Goal: Information Seeking & Learning: Learn about a topic

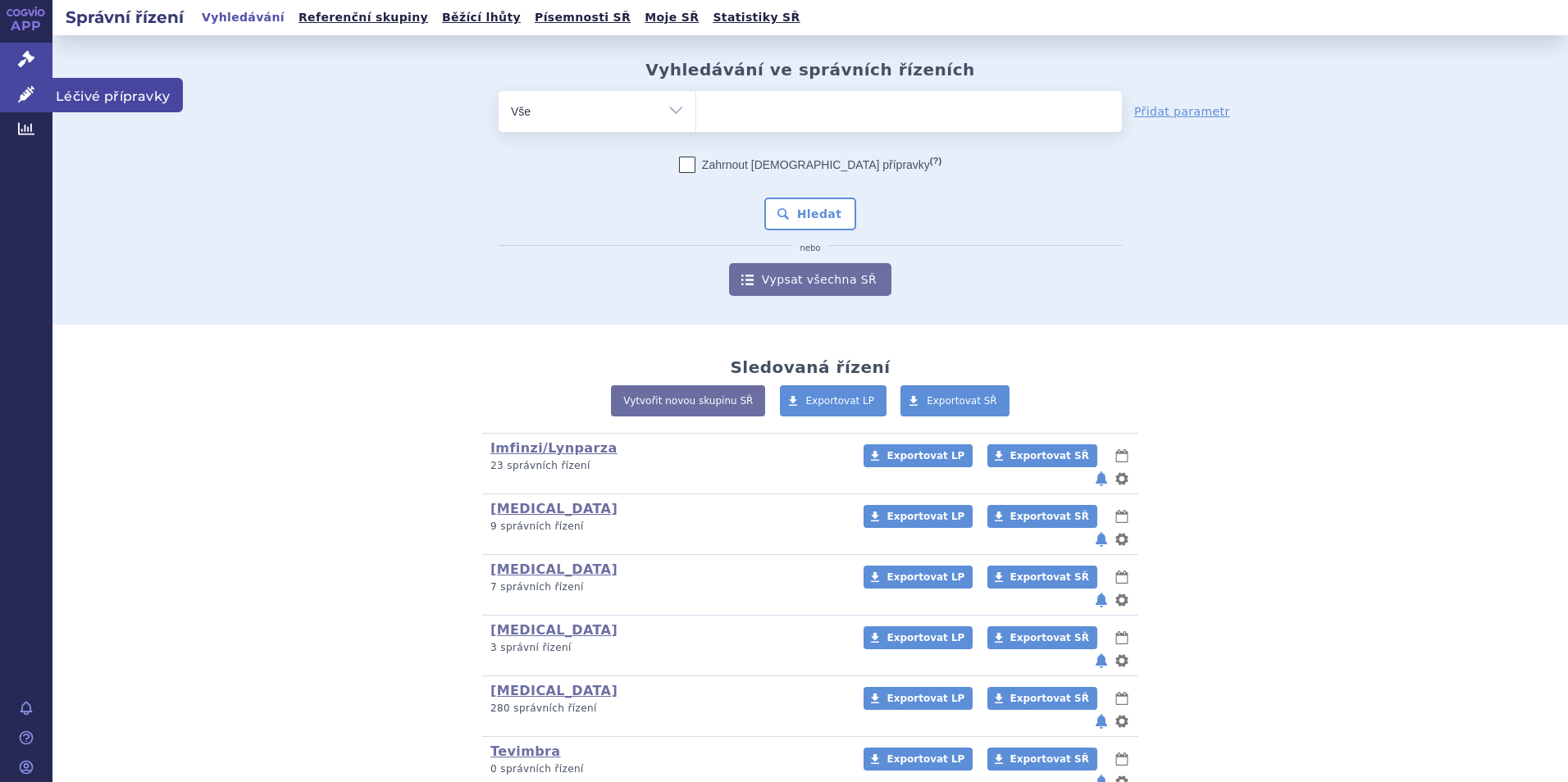
click at [0, 101] on link "Léčivé přípravky" at bounding box center [26, 94] width 53 height 34
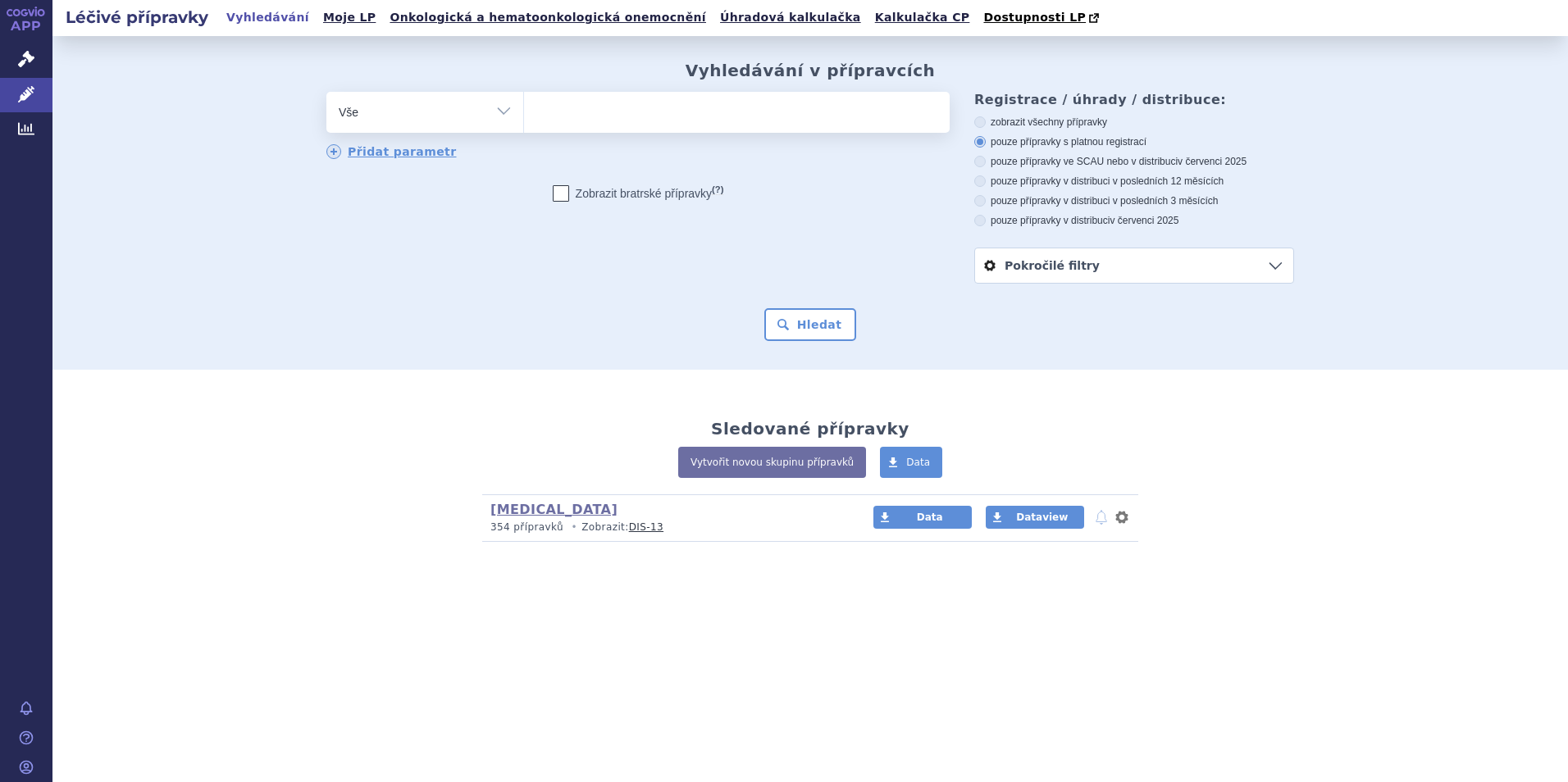
click at [853, 111] on ul at bounding box center [737, 108] width 426 height 34
click at [524, 111] on select at bounding box center [523, 112] width 1 height 41
type input "opd"
type input "opdiv"
type input "[MEDICAL_DATA]"
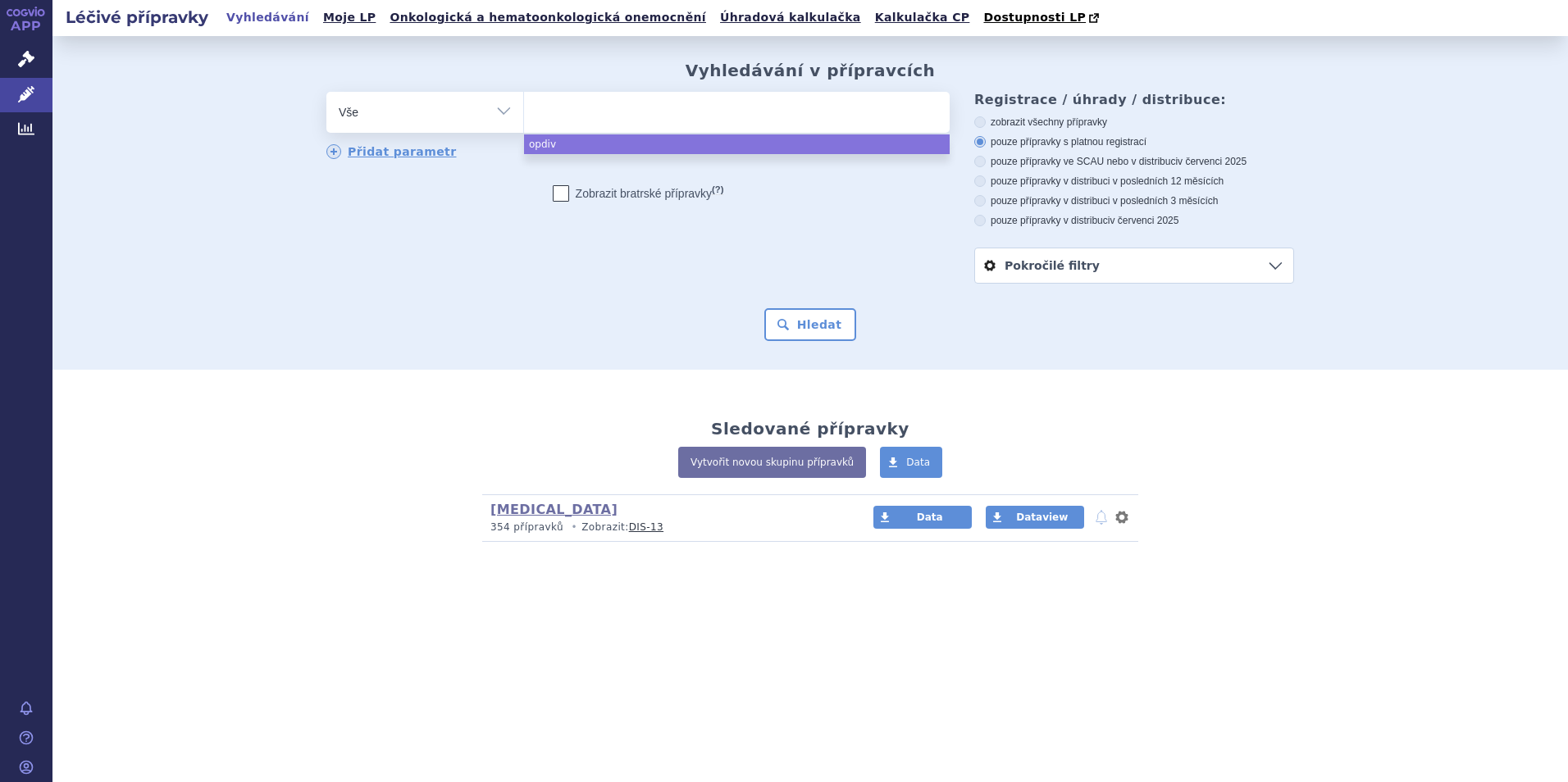
select select "opdivo"
click at [823, 355] on div "Vyhledávání v přípravcích odstranit Vše Přípravek/SUKL kód MAH VPOIS ×" at bounding box center [810, 202] width 1515 height 334
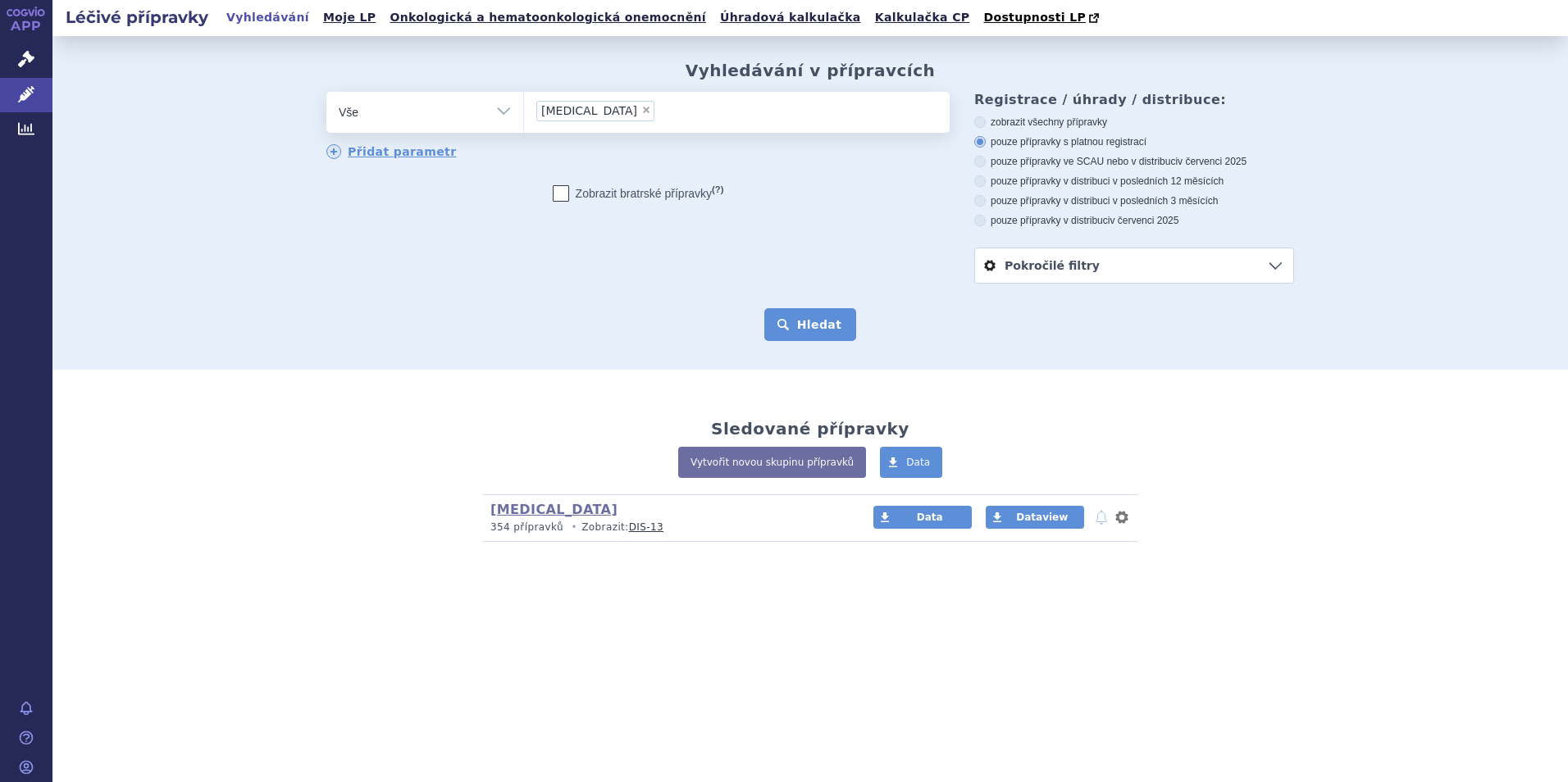
click at [825, 341] on button "Hledat" at bounding box center [810, 325] width 92 height 33
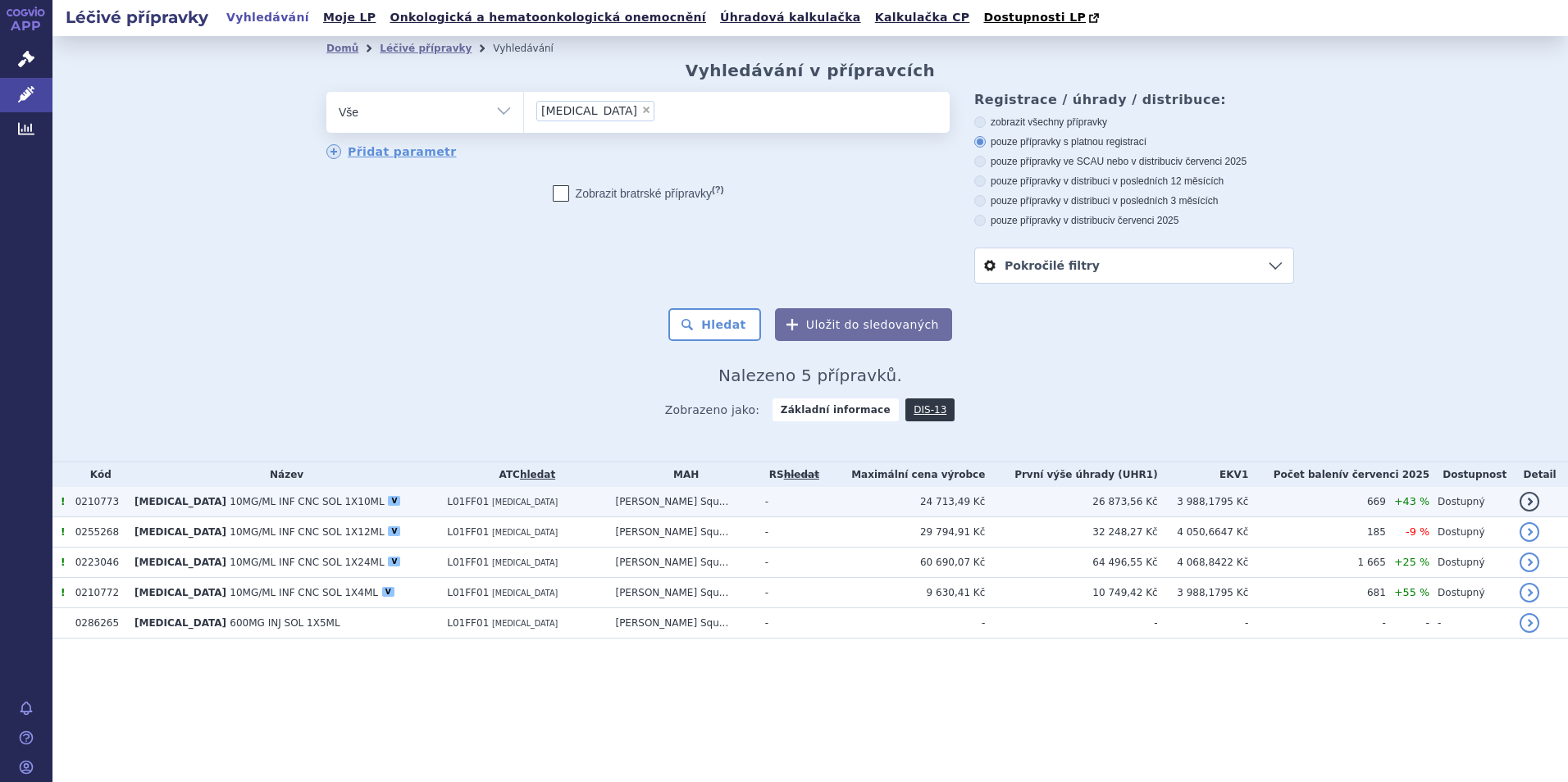
click at [576, 515] on td "L01FF01 NIVOLUMAB" at bounding box center [522, 502] width 168 height 30
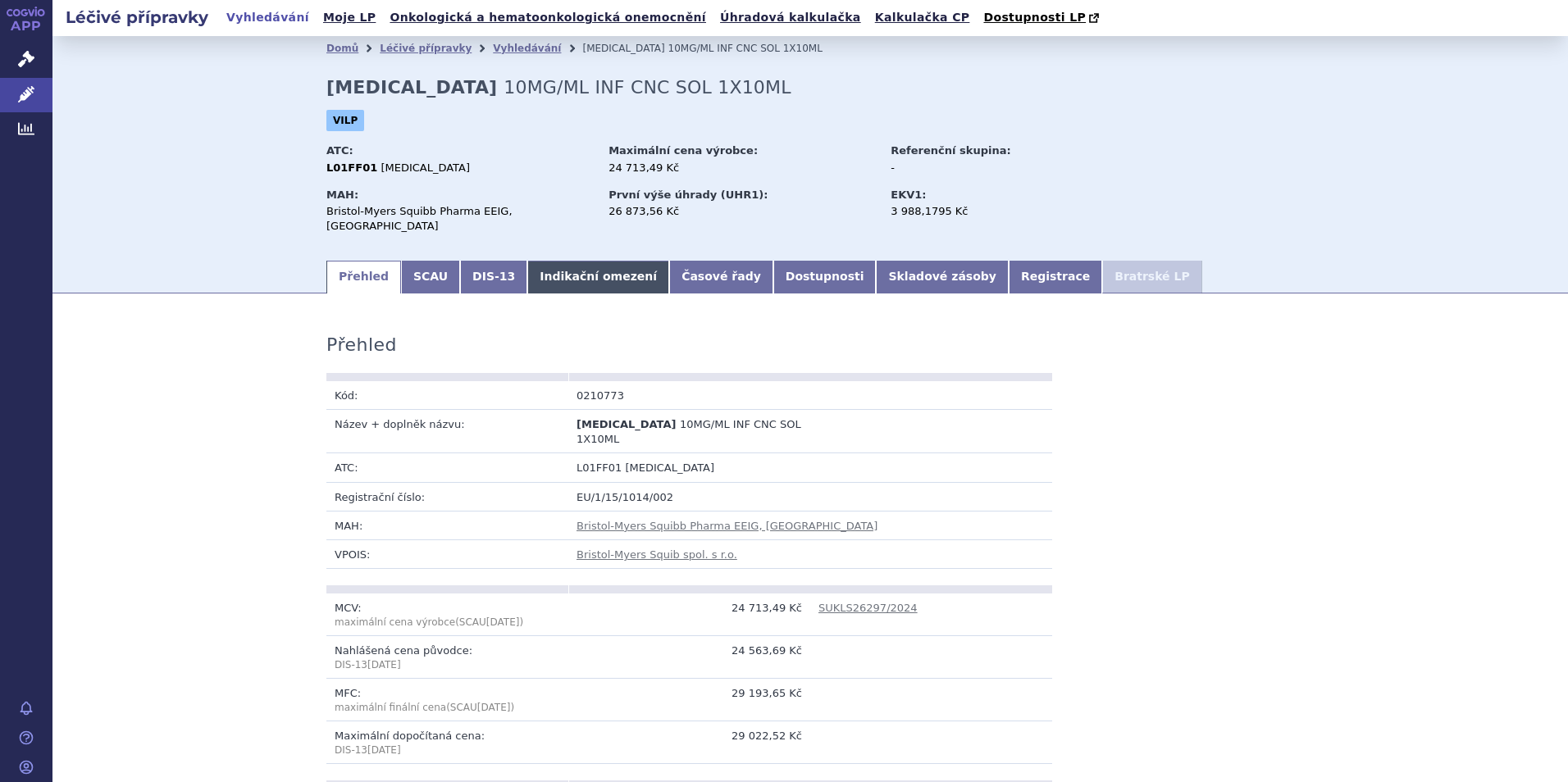
click at [564, 272] on link "Indikační omezení" at bounding box center [598, 277] width 142 height 33
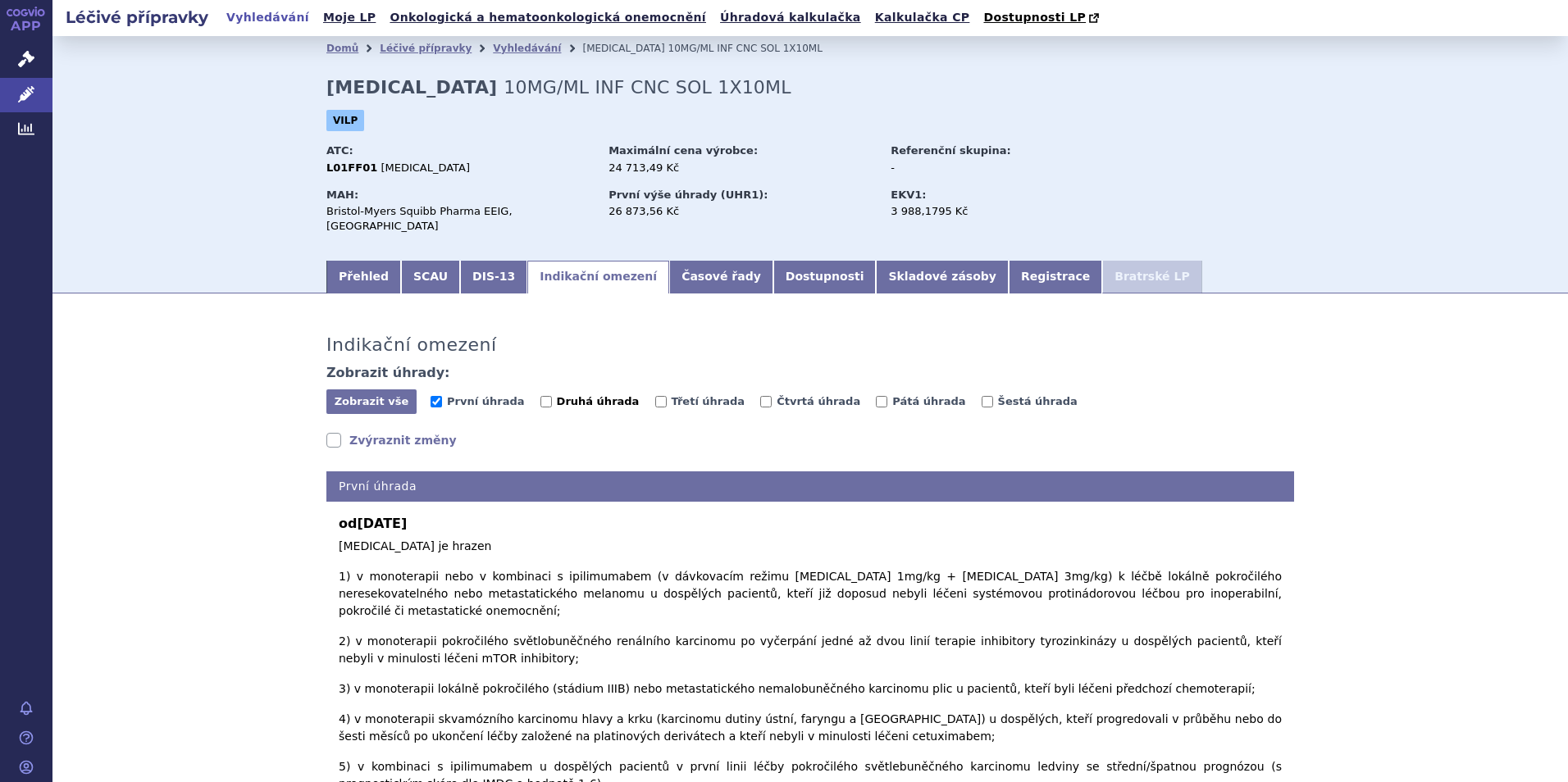
scroll to position [588, 0]
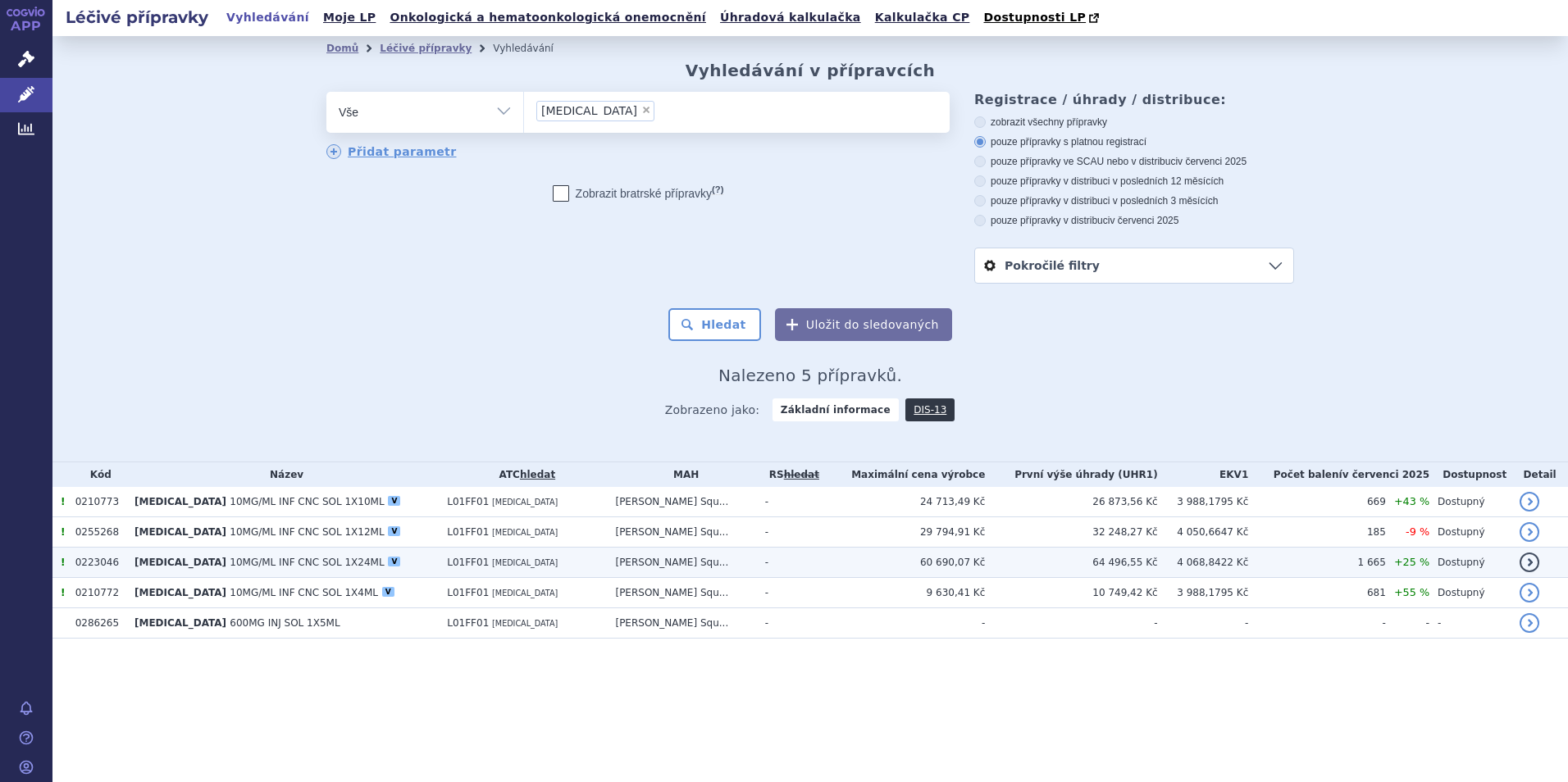
click at [798, 556] on td "-" at bounding box center [790, 562] width 66 height 30
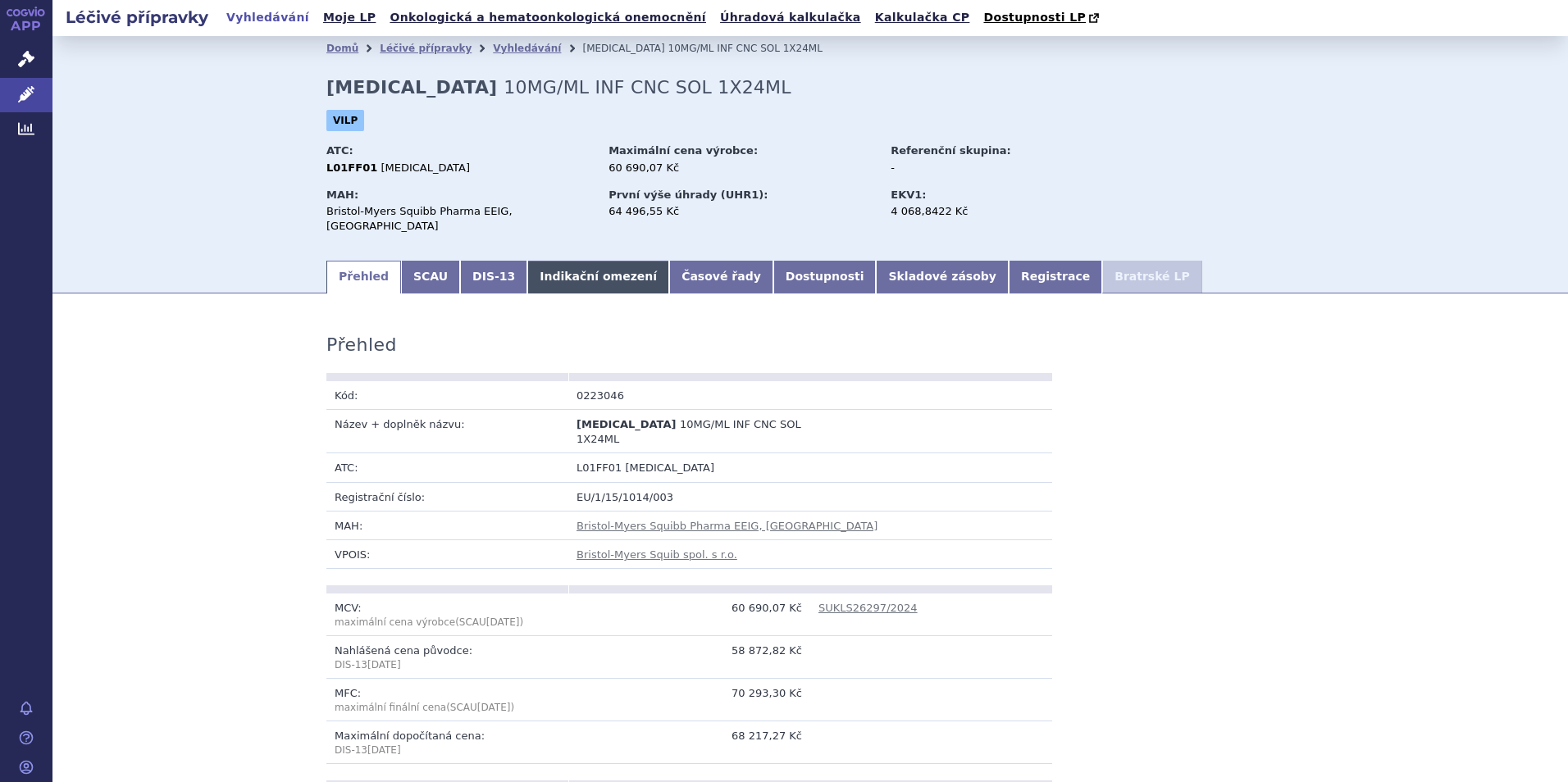
click at [570, 268] on link "Indikační omezení" at bounding box center [598, 277] width 142 height 33
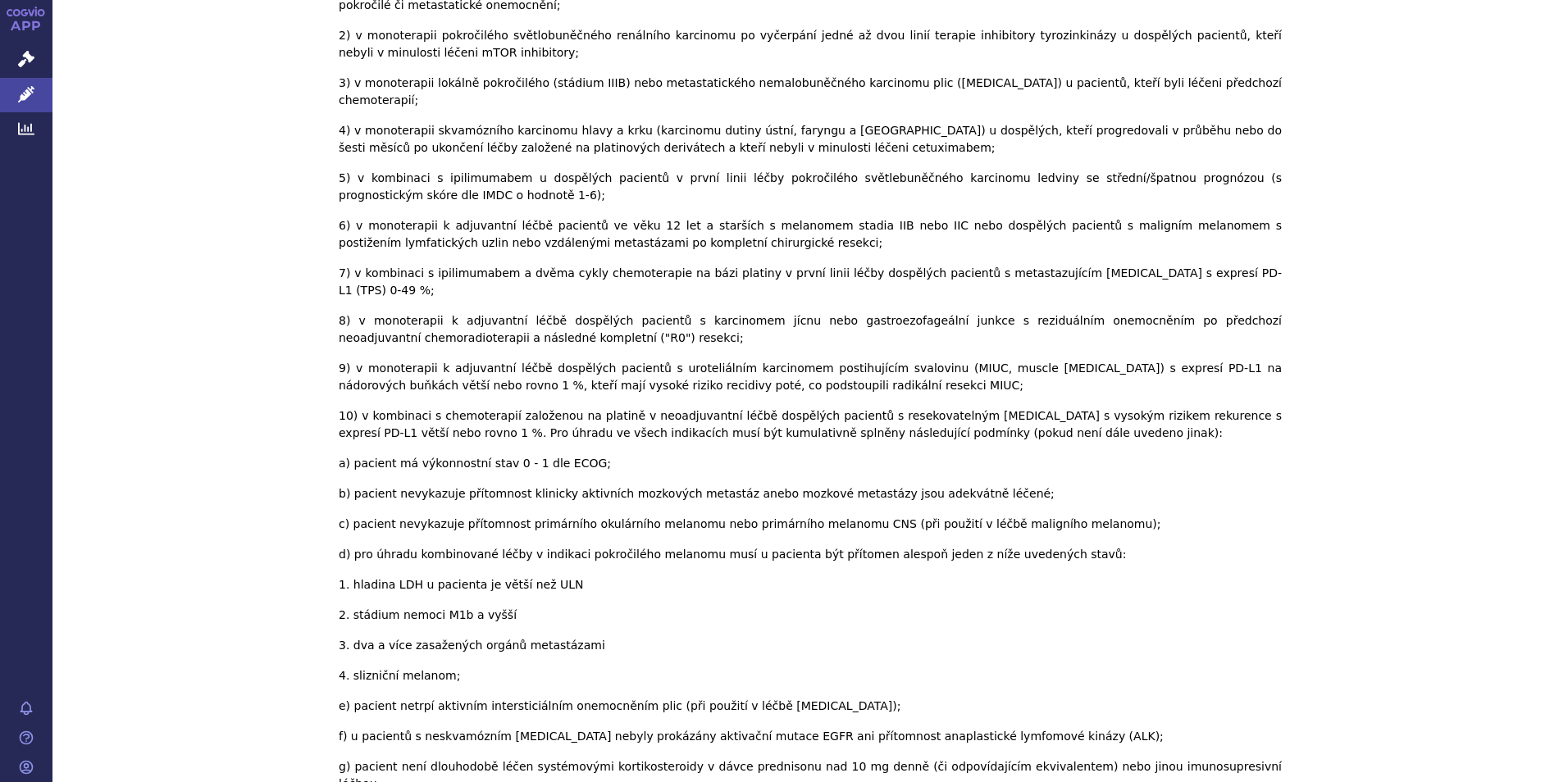
scroll to position [1025, 0]
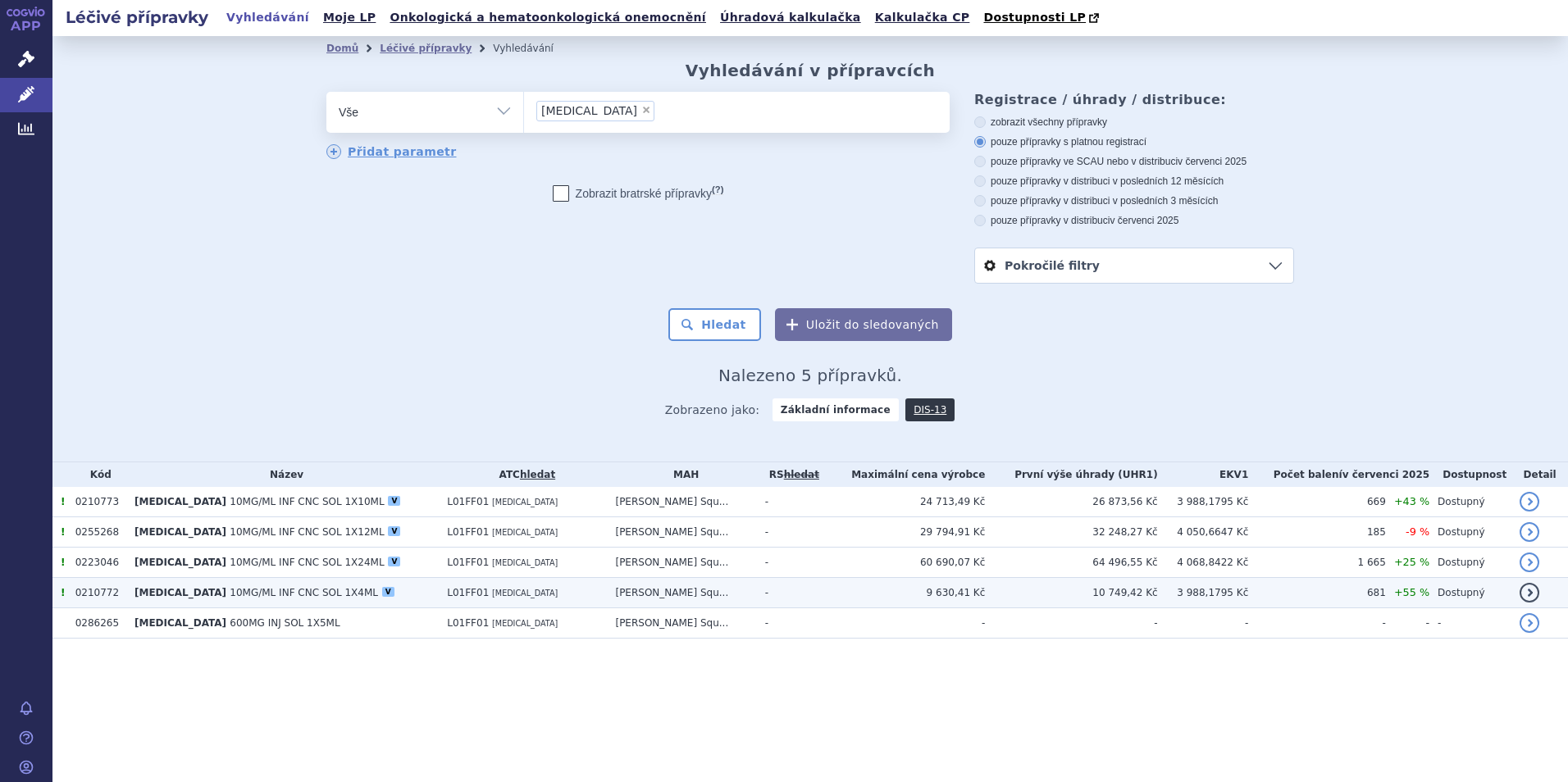
click at [492, 596] on span "[MEDICAL_DATA]" at bounding box center [524, 592] width 65 height 9
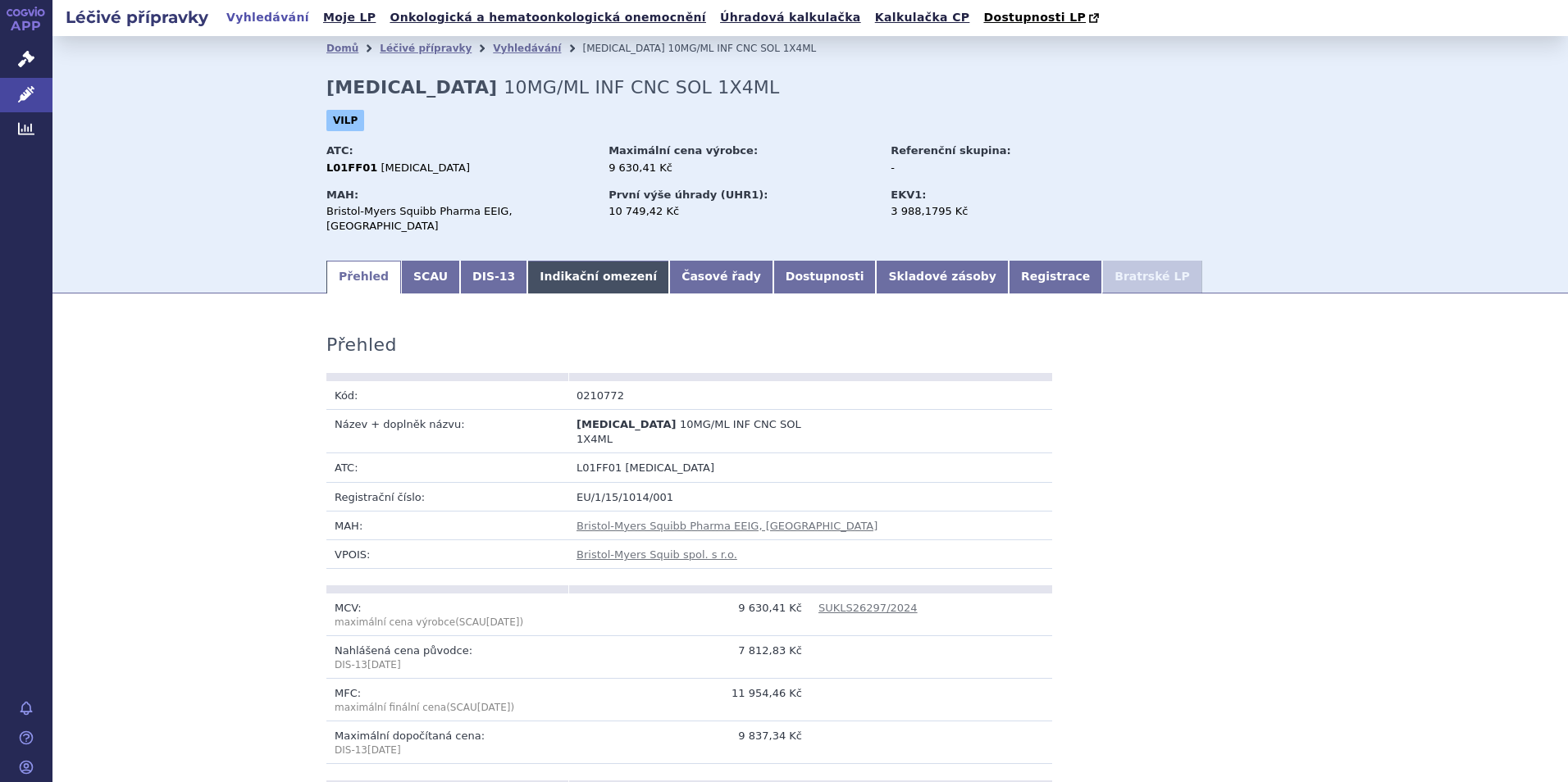
click at [558, 277] on link "Indikační omezení" at bounding box center [598, 277] width 142 height 33
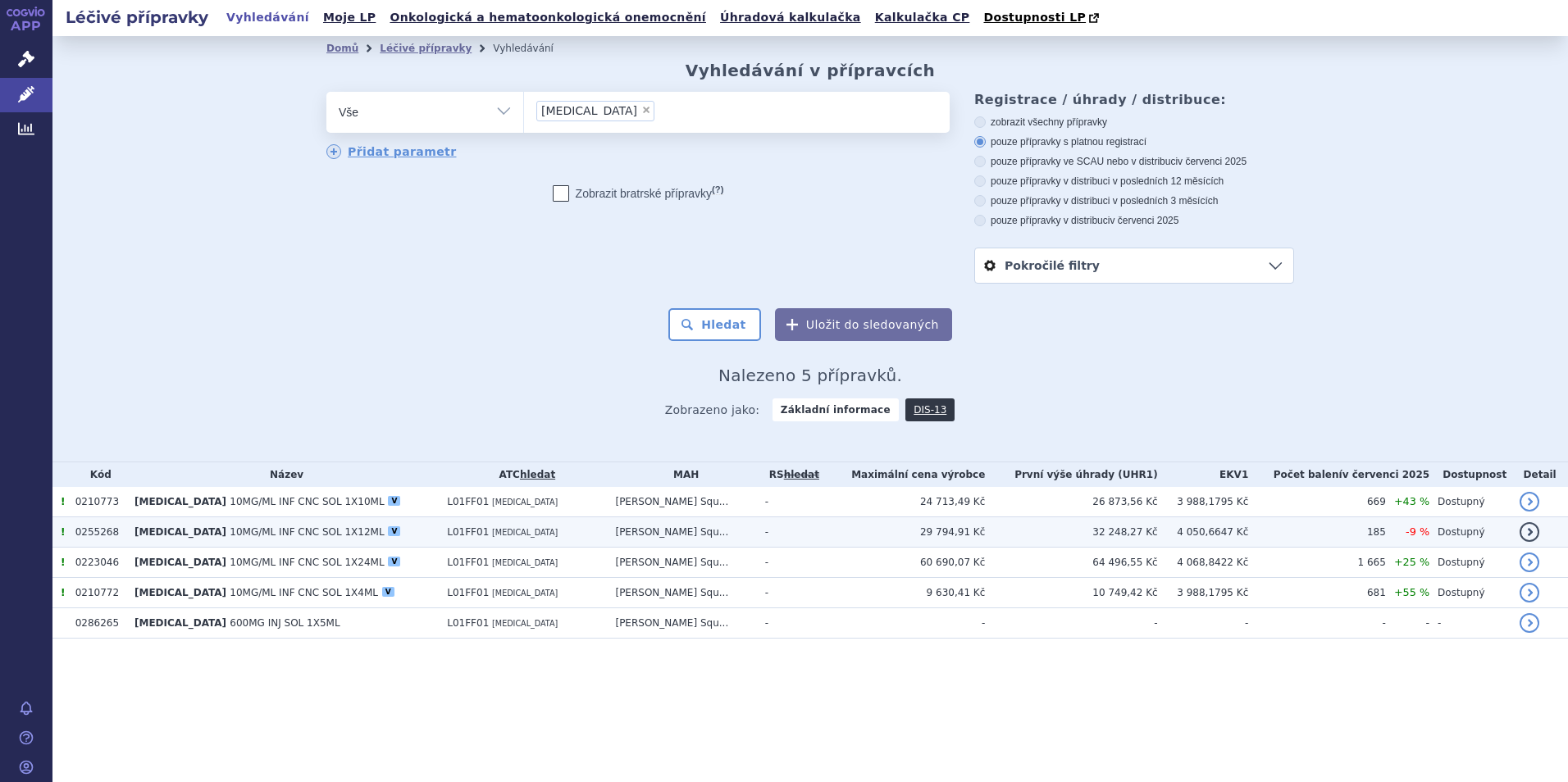
click at [577, 535] on td "L01FF01 NIVOLUMAB" at bounding box center [522, 532] width 168 height 30
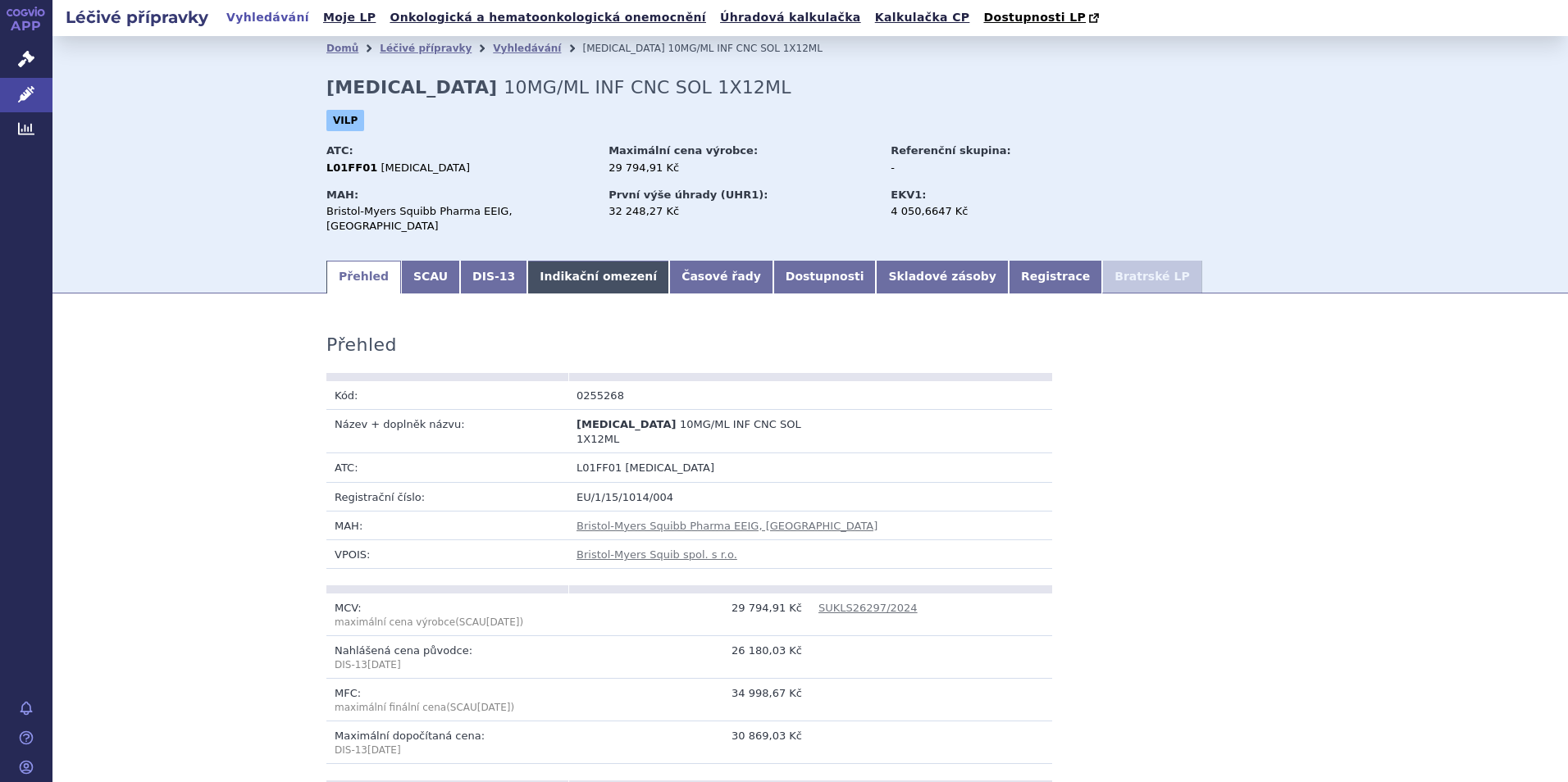
click at [554, 261] on link "Indikační omezení" at bounding box center [598, 277] width 142 height 33
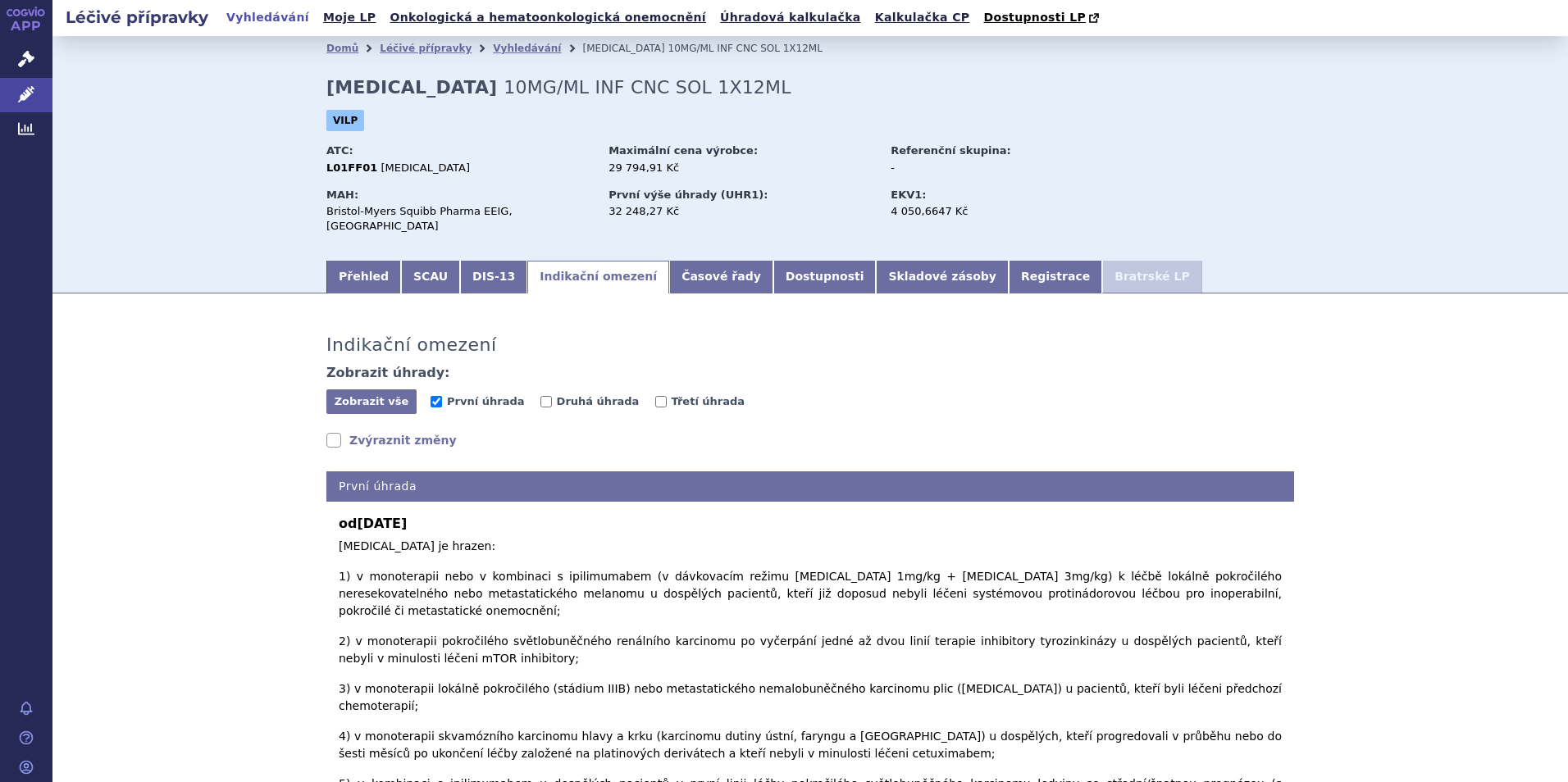
scroll to position [451, 0]
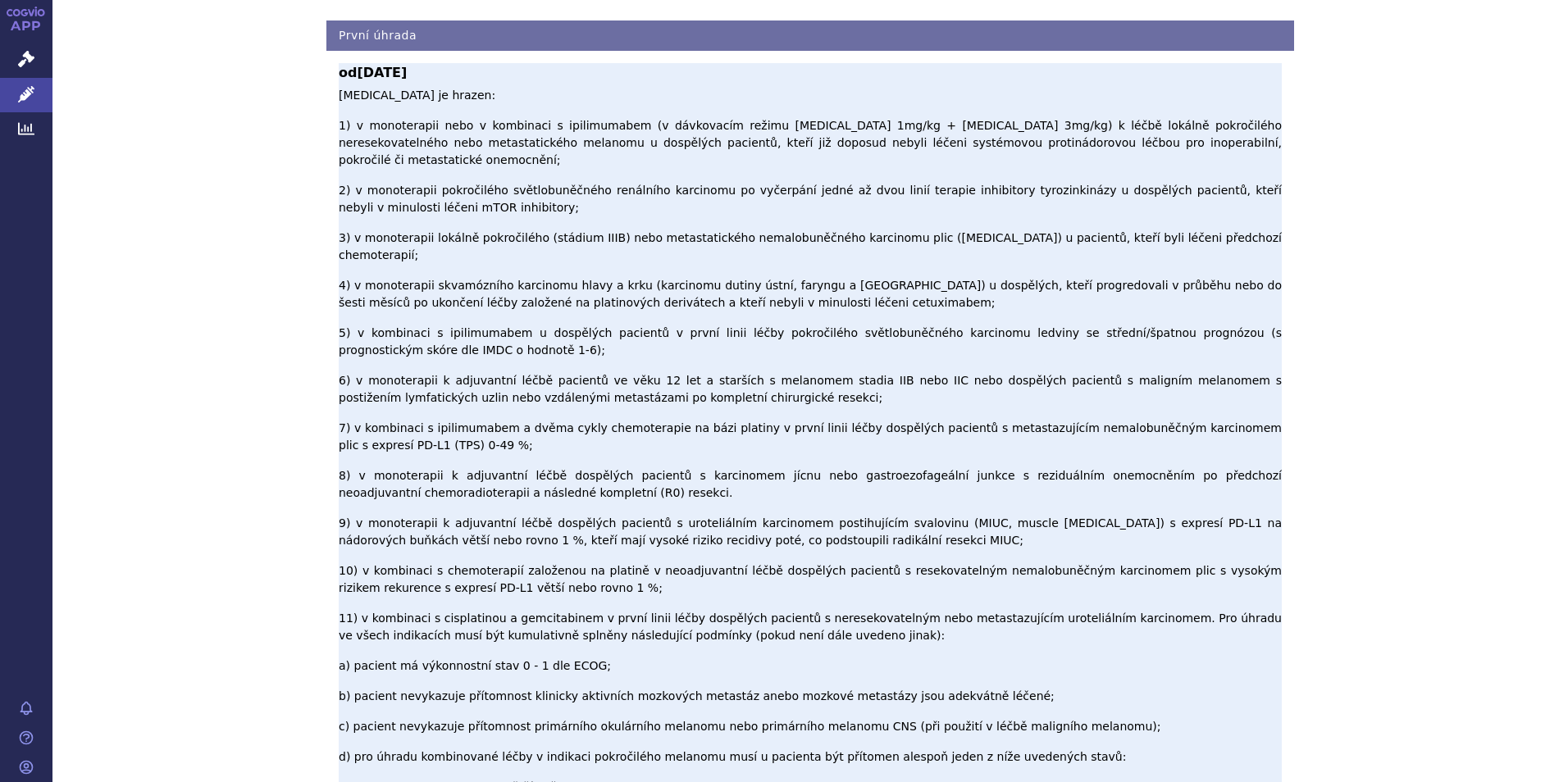
click at [1055, 351] on p "[MEDICAL_DATA] je hrazen: 1) v monoterapii nebo v kombinaci s ipilimumabem (v d…" at bounding box center [810, 700] width 944 height 1227
